Goal: Find specific page/section: Find specific page/section

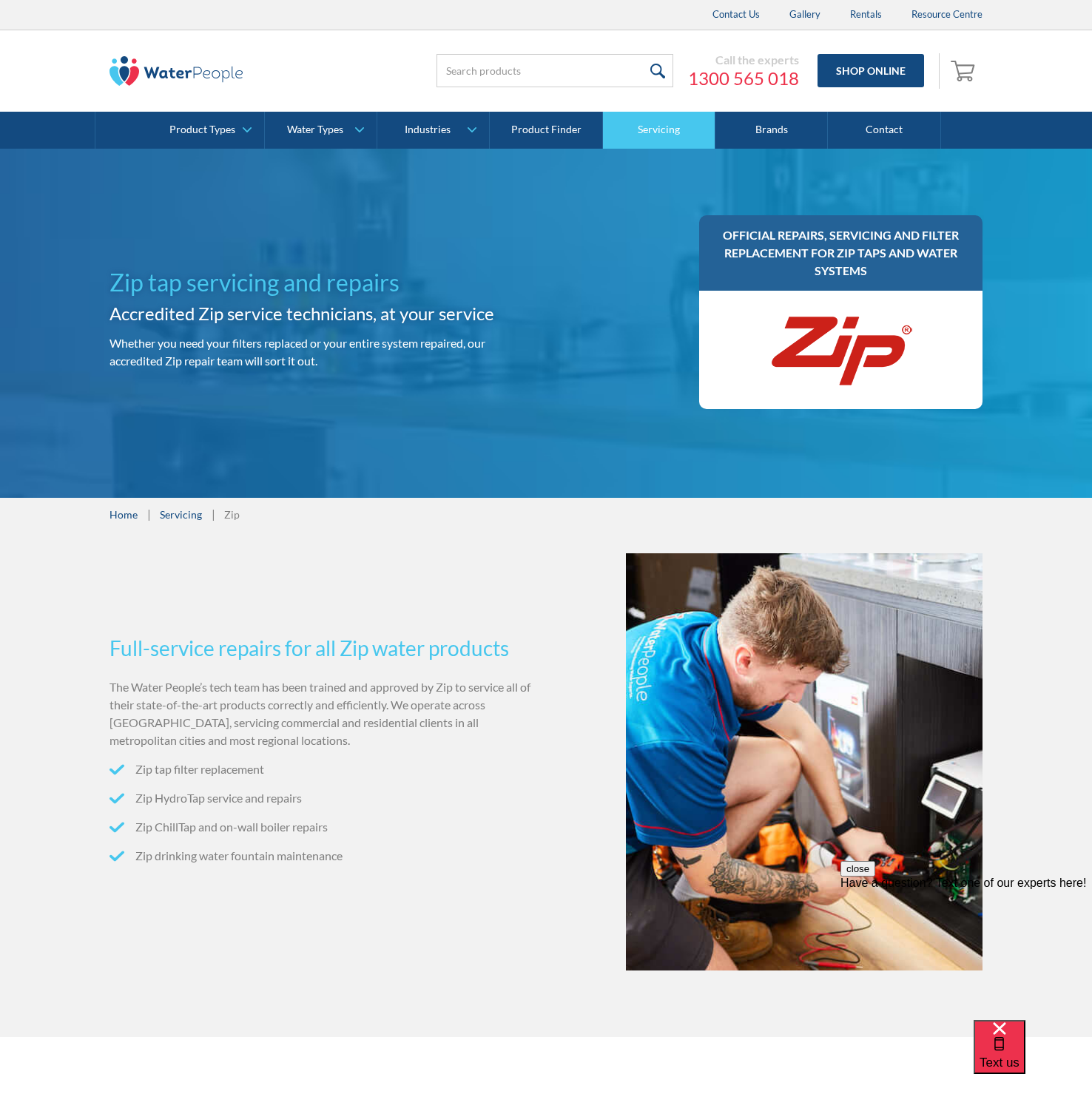
click at [642, 121] on link "Servicing" at bounding box center [659, 131] width 113 height 37
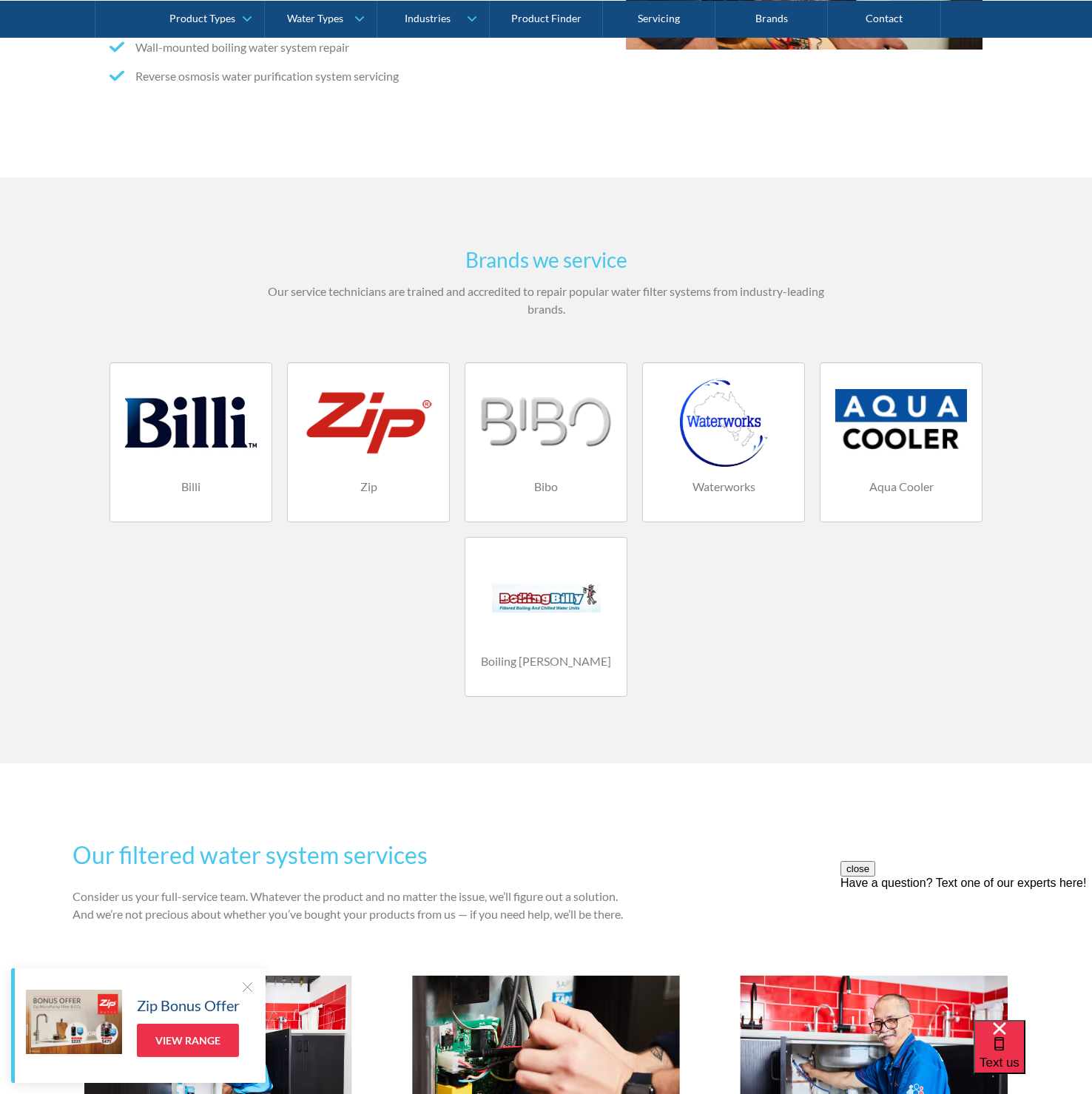
scroll to position [739, 0]
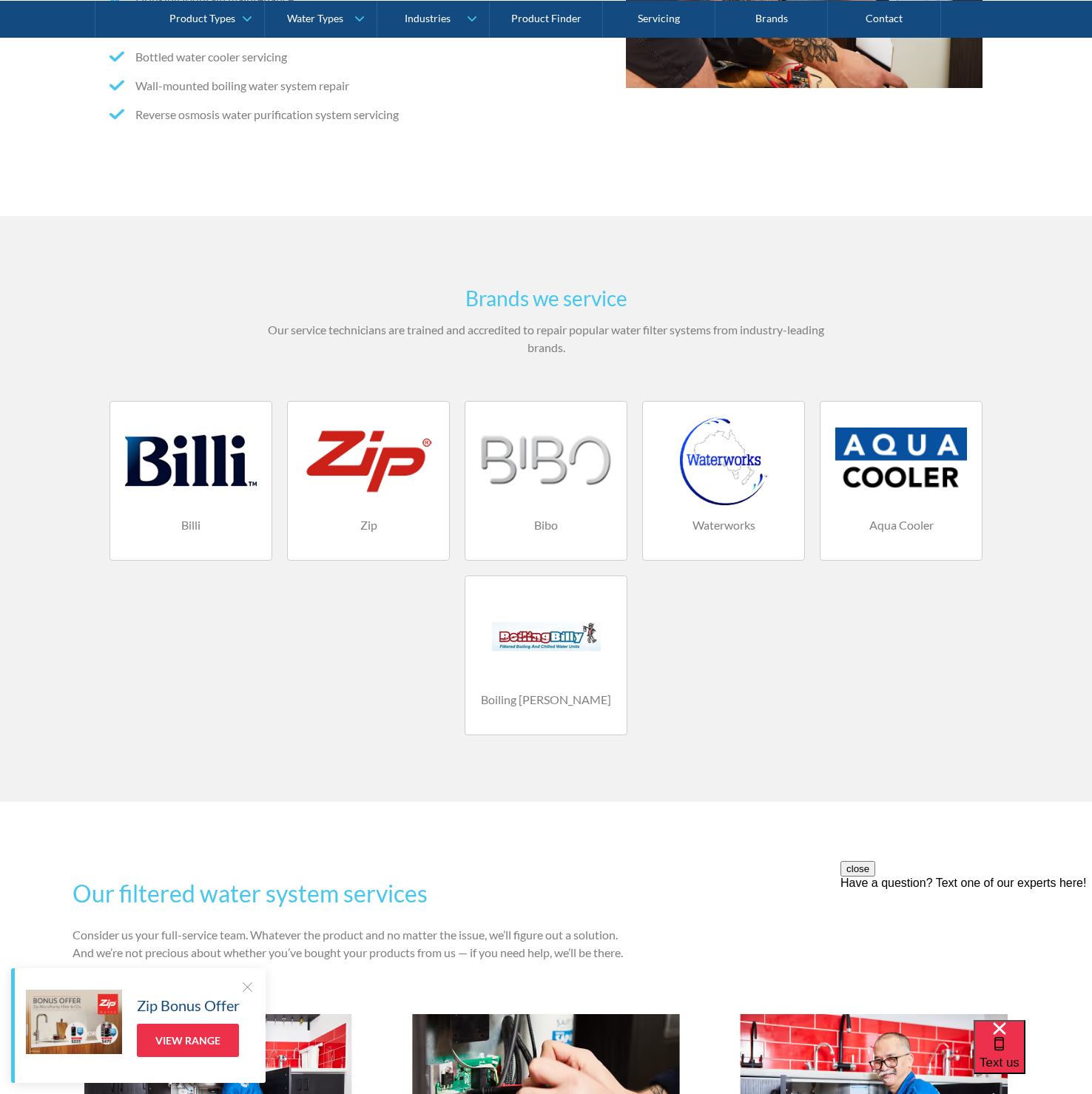
click at [386, 465] on div at bounding box center [369, 460] width 131 height 89
